Goal: Find specific page/section: Find specific page/section

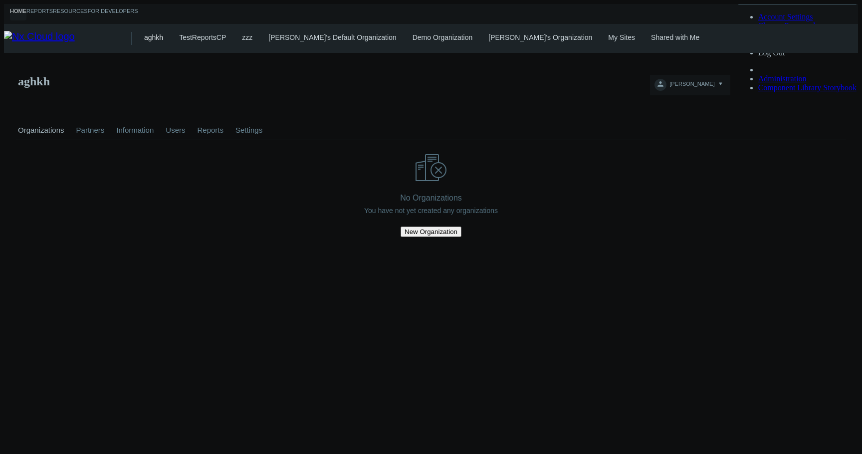
click at [403, 113] on div "Organizations Partners Information Users Reports Settings" at bounding box center [431, 126] width 830 height 27
